Goal: Transaction & Acquisition: Subscribe to service/newsletter

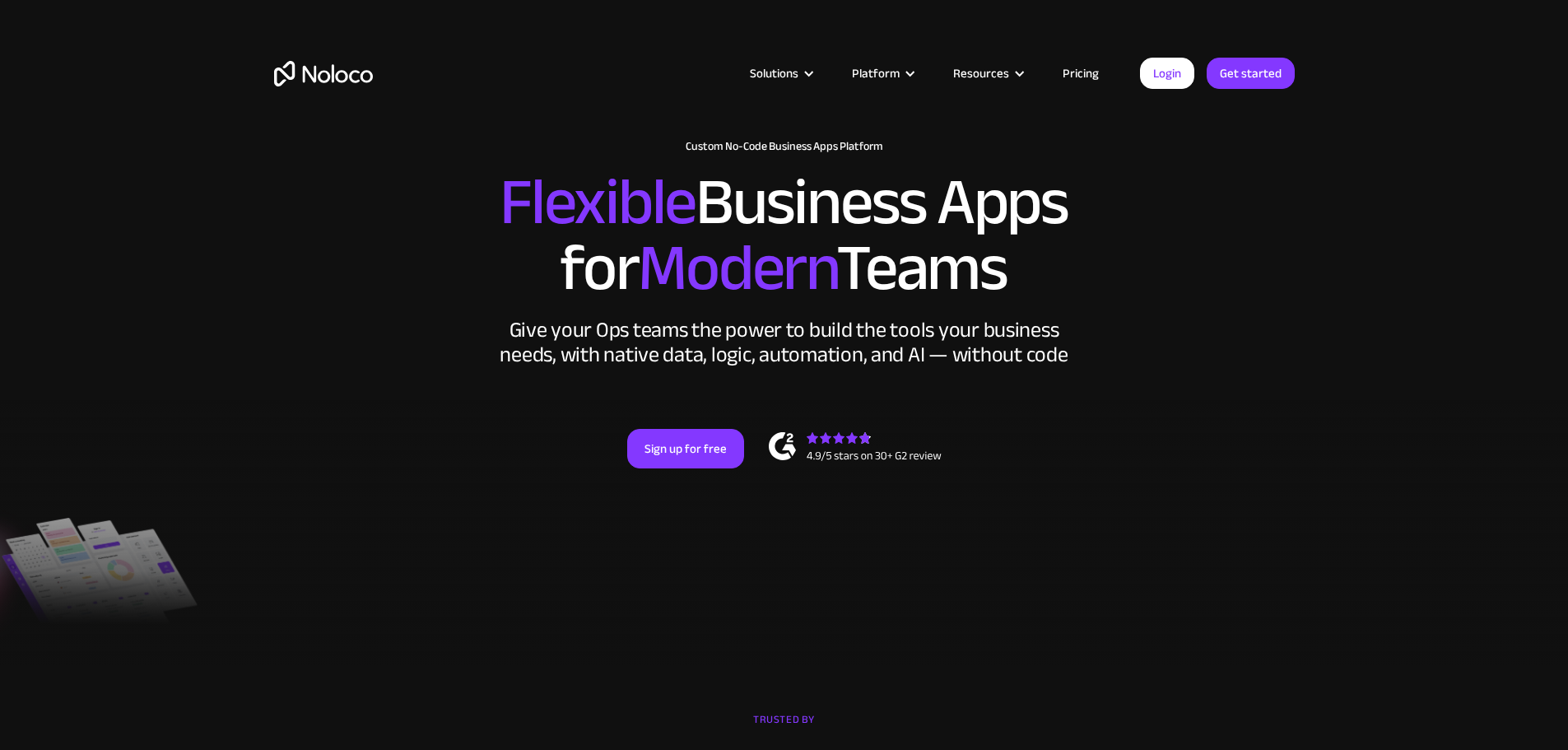
click at [1087, 72] on link "Pricing" at bounding box center [1081, 74] width 78 height 22
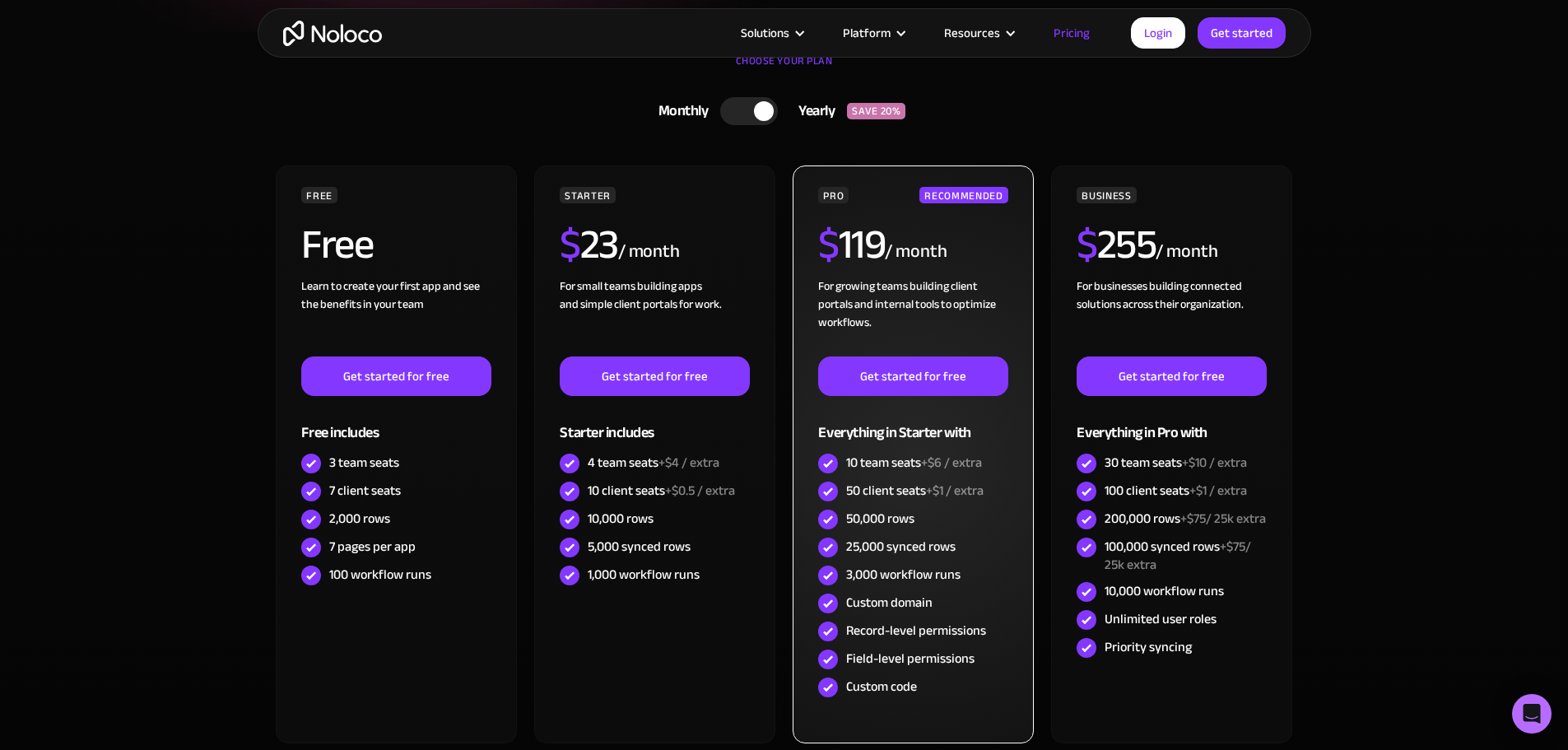
scroll to position [384, 0]
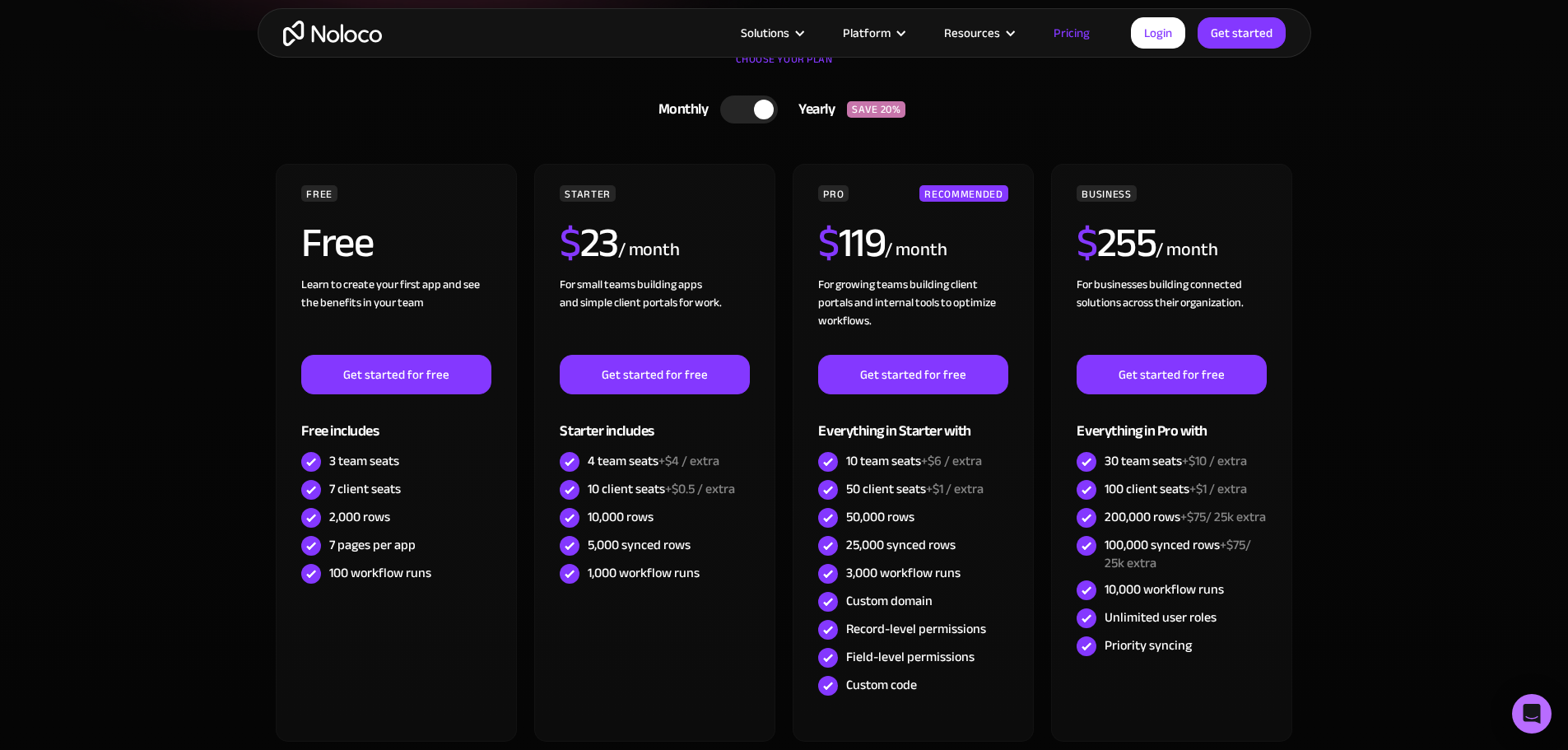
click at [1377, 483] on section "CHOOSE YOUR PLAN Monthly Yearly SAVE 20% Monthly Yearly SAVE 20% FREE Free Lear…" at bounding box center [784, 454] width 1568 height 848
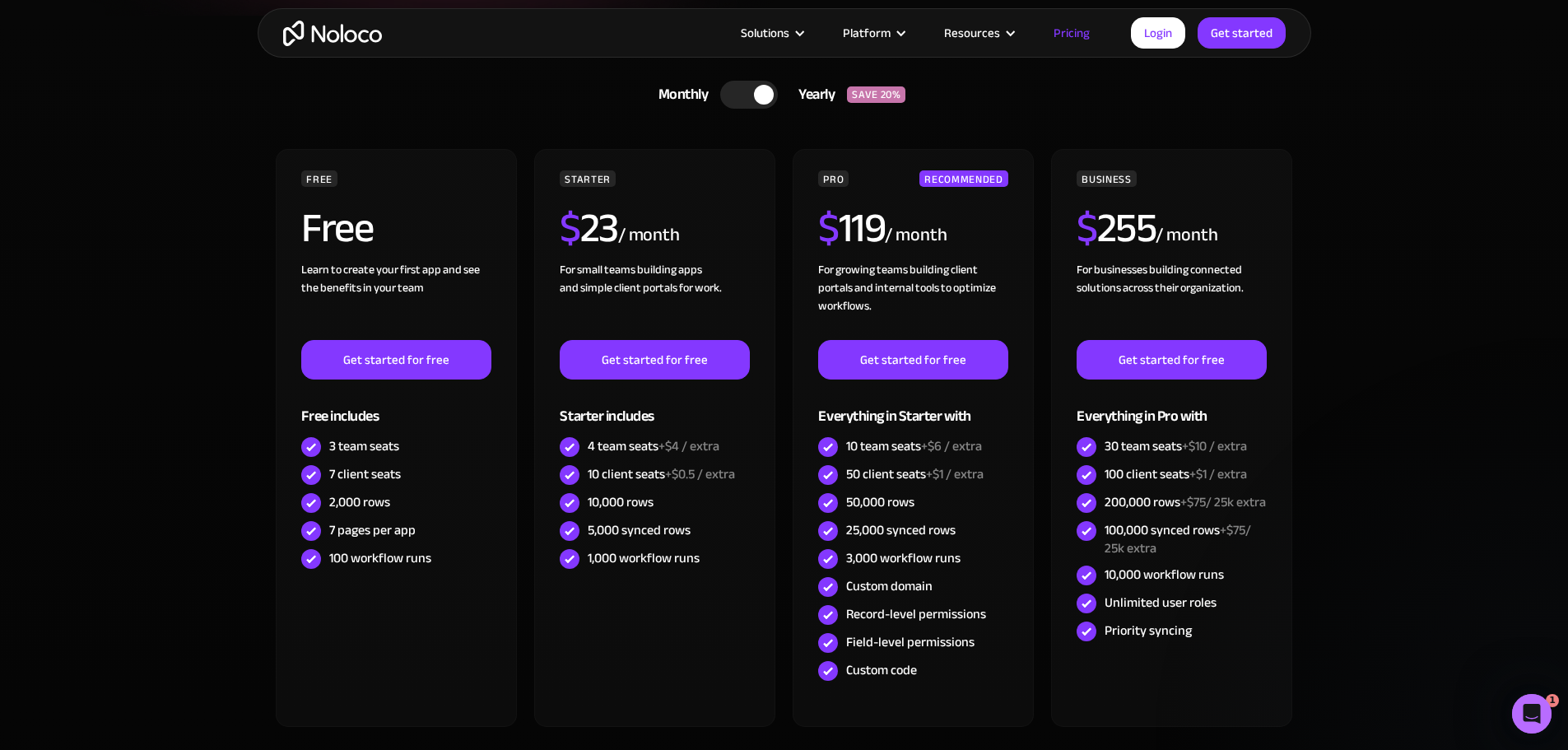
scroll to position [0, 0]
drag, startPoint x: 1377, startPoint y: 483, endPoint x: 1374, endPoint y: 521, distance: 38.1
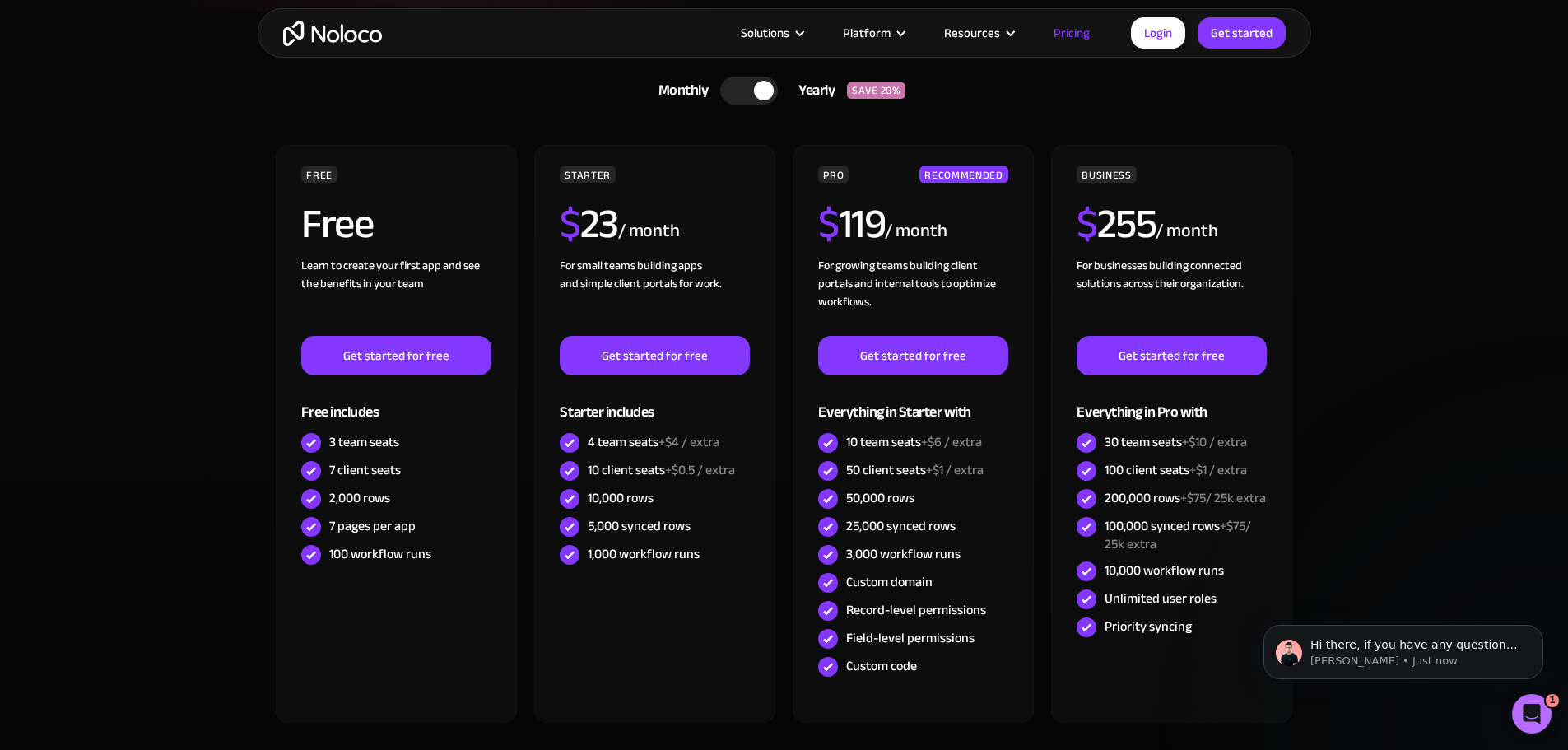
scroll to position [409, 0]
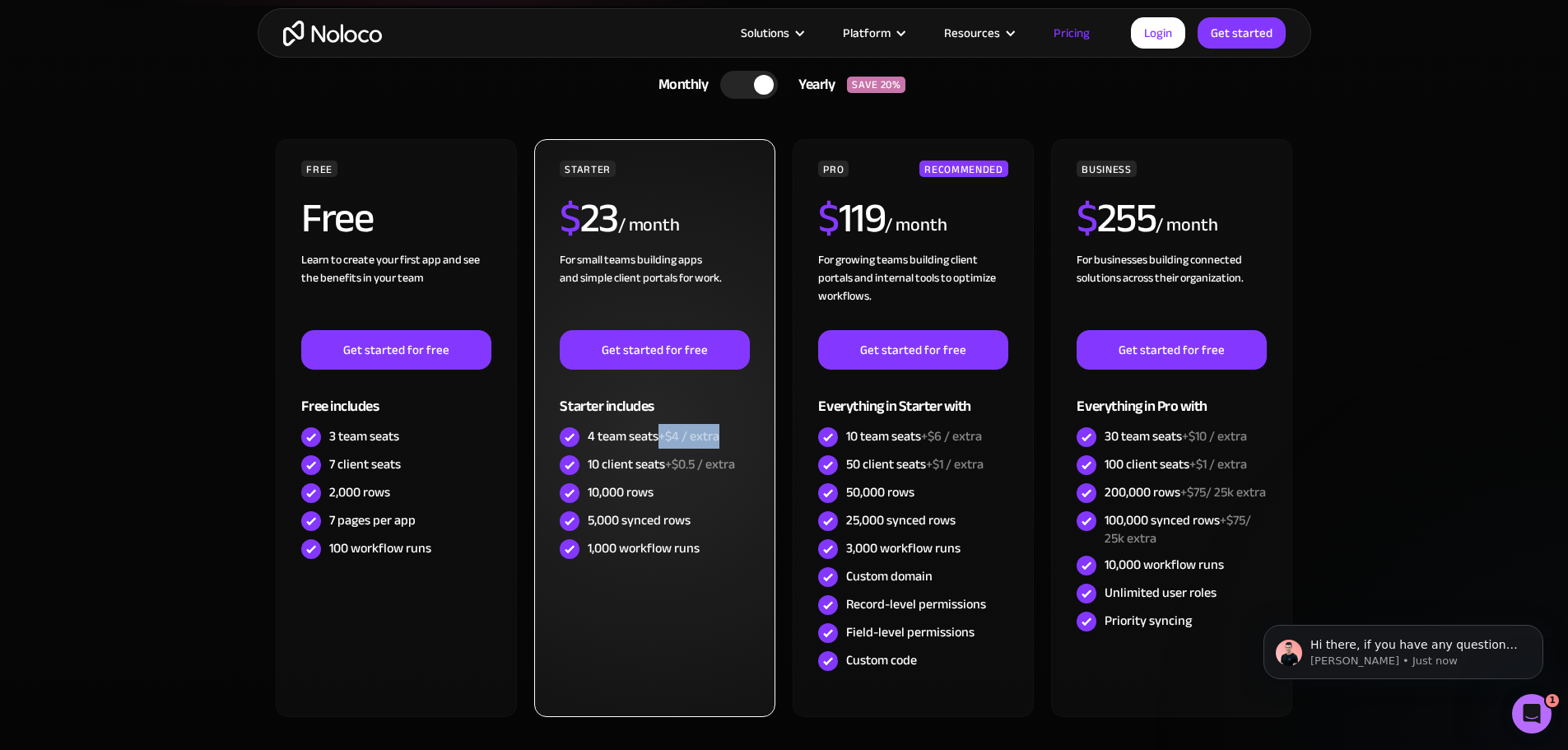
drag, startPoint x: 660, startPoint y: 433, endPoint x: 733, endPoint y: 433, distance: 73.0
click at [733, 433] on div "4 team seats +$4 / extra" at bounding box center [654, 437] width 190 height 28
click at [726, 433] on div "4 team seats +$4 / extra" at bounding box center [654, 437] width 190 height 28
drag, startPoint x: 661, startPoint y: 493, endPoint x: 587, endPoint y: 491, distance: 74.0
click at [587, 491] on div "10,000 rows" at bounding box center [654, 493] width 190 height 28
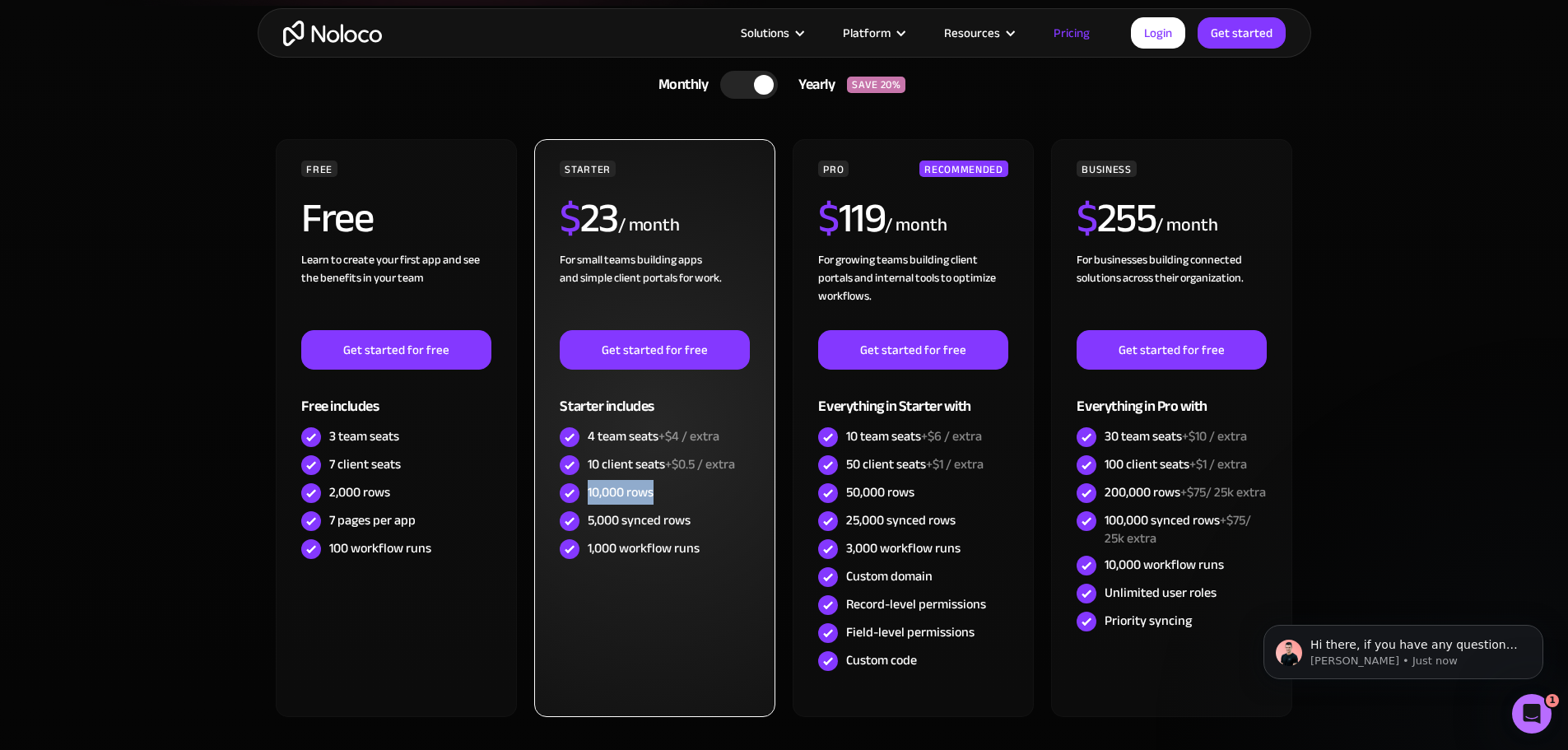
click at [587, 491] on div "10,000 rows" at bounding box center [654, 493] width 190 height 28
drag, startPoint x: 587, startPoint y: 491, endPoint x: 697, endPoint y: 484, distance: 110.2
click at [697, 484] on div "10,000 rows" at bounding box center [654, 493] width 190 height 28
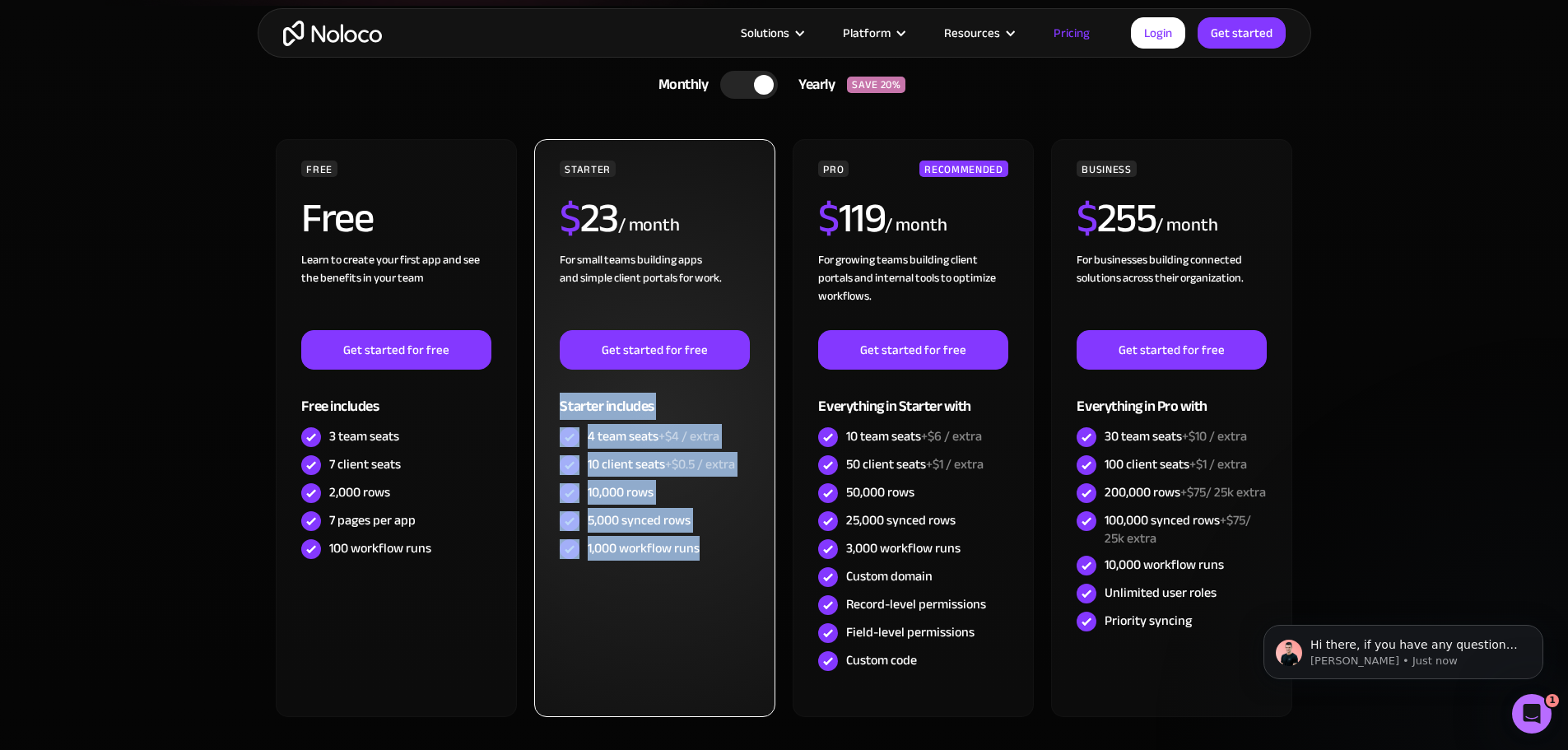
drag, startPoint x: 702, startPoint y: 547, endPoint x: 559, endPoint y: 400, distance: 205.1
click at [559, 400] on div "STARTER $ 23 / month For small teams building apps and simple client portals fo…" at bounding box center [654, 429] width 241 height 578
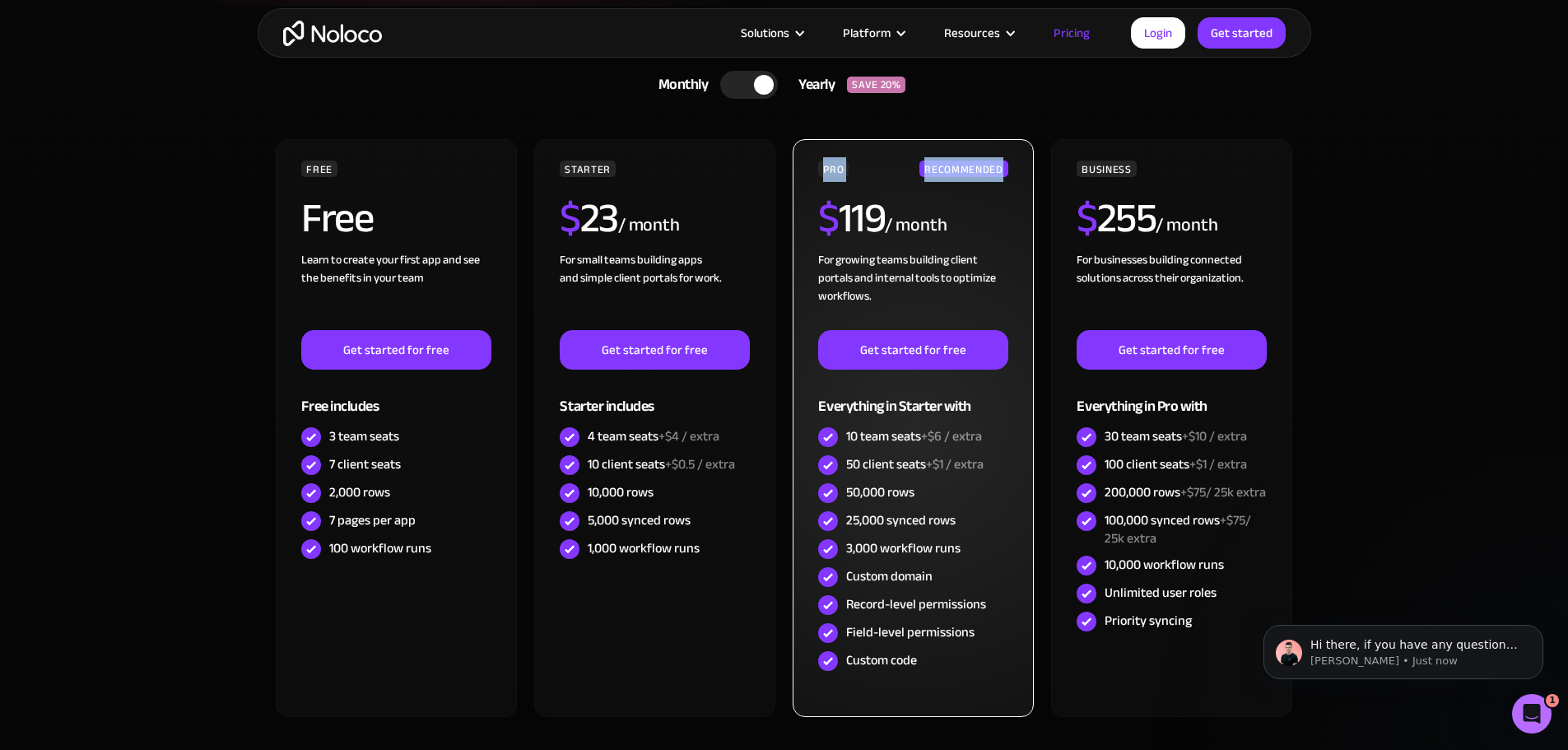
drag, startPoint x: 824, startPoint y: 165, endPoint x: 1007, endPoint y: 165, distance: 183.0
click at [1007, 165] on div "PRO RECOMMENDED" at bounding box center [913, 168] width 190 height 17
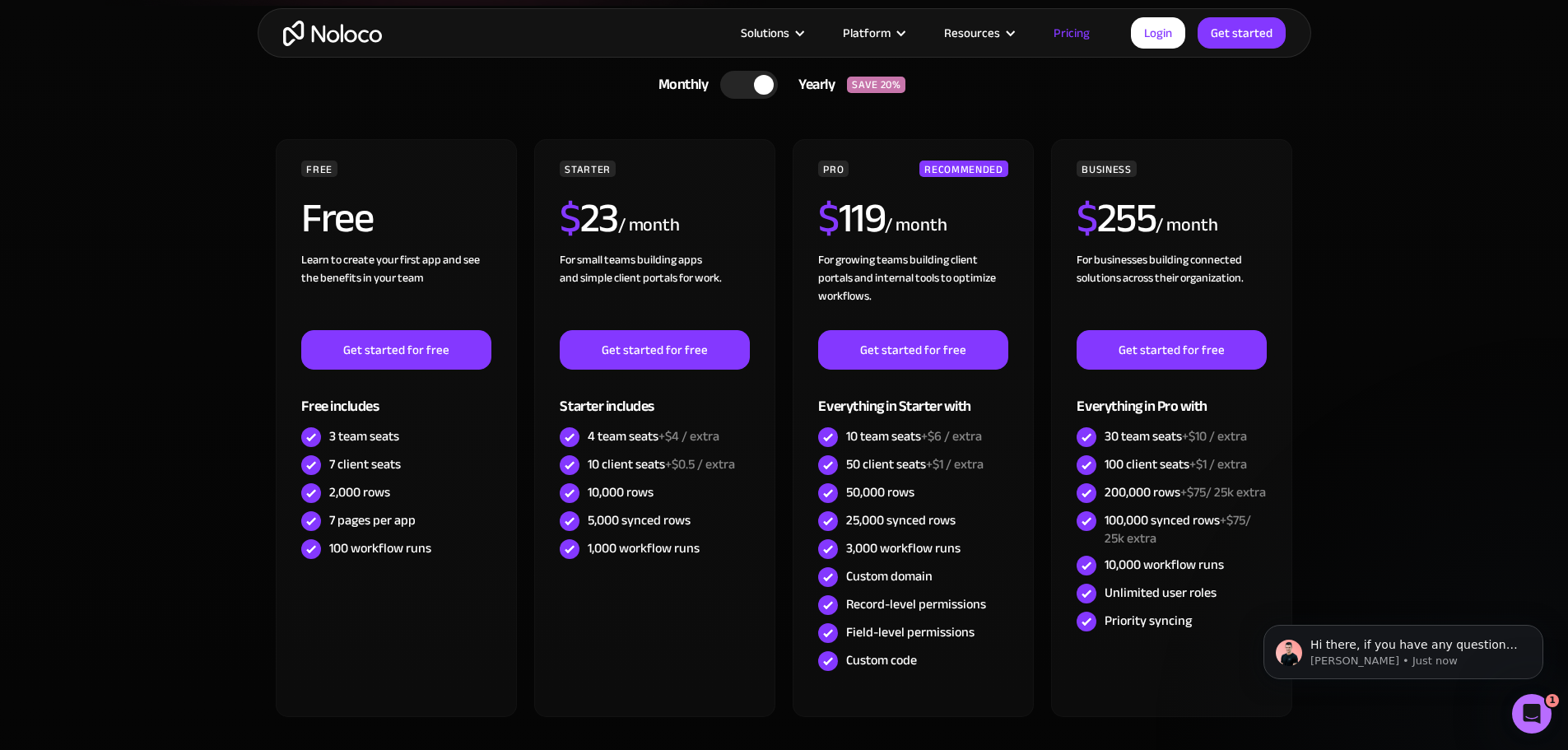
click at [1371, 149] on section "CHOOSE YOUR PLAN Monthly Yearly SAVE 20% Monthly Yearly SAVE 20% FREE Free Lear…" at bounding box center [784, 430] width 1568 height 848
click at [144, 418] on section "CHOOSE YOUR PLAN Monthly Yearly SAVE 20% Monthly Yearly SAVE 20% FREE Free Lear…" at bounding box center [784, 430] width 1568 height 848
